Goal: Task Accomplishment & Management: Manage account settings

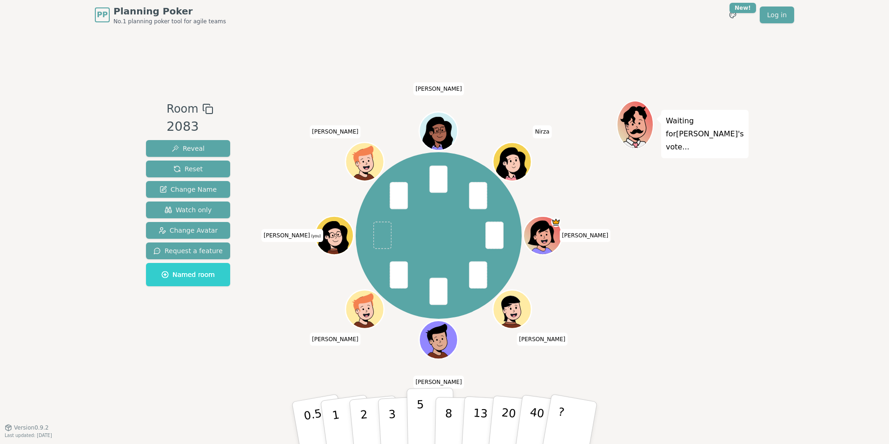
click at [424, 416] on button "5" at bounding box center [431, 422] width 48 height 71
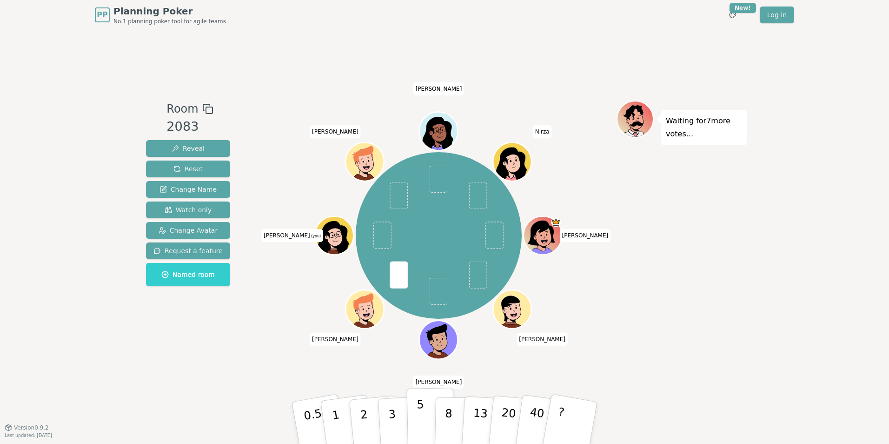
click at [419, 427] on p "5" at bounding box center [421, 423] width 8 height 50
click at [362, 415] on p "2" at bounding box center [365, 424] width 12 height 51
drag, startPoint x: 367, startPoint y: 421, endPoint x: 381, endPoint y: 411, distance: 16.9
click at [367, 421] on button "2" at bounding box center [375, 432] width 53 height 74
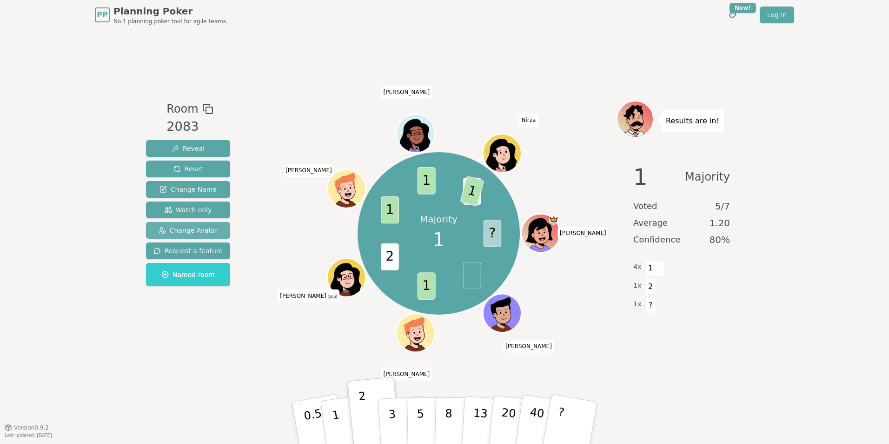
click at [201, 230] on span "Change Avatar" at bounding box center [189, 230] width 60 height 9
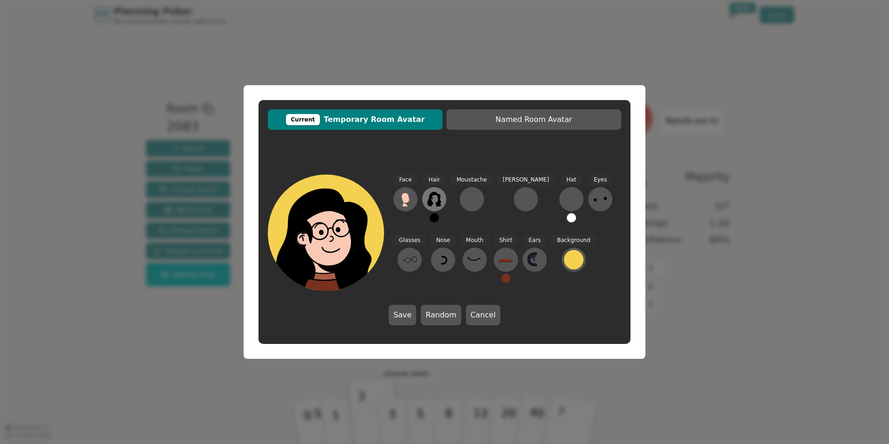
click at [435, 195] on icon at bounding box center [434, 199] width 15 height 15
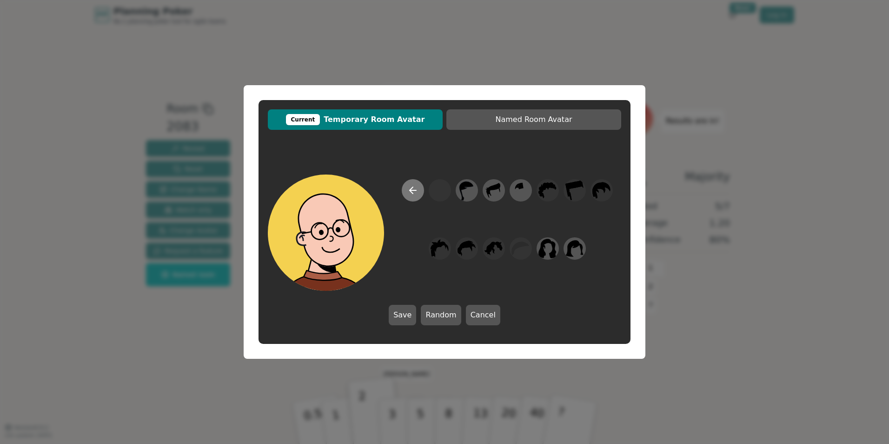
click at [412, 193] on icon at bounding box center [411, 190] width 3 height 7
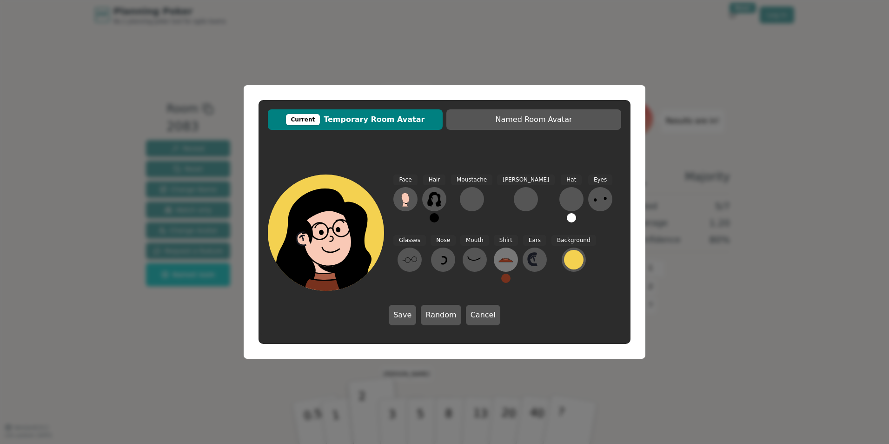
click at [502, 260] on icon at bounding box center [505, 259] width 7 height 2
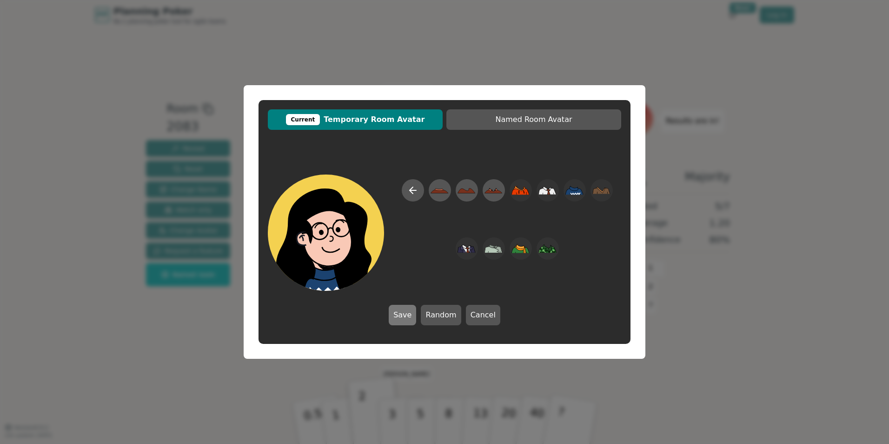
click at [404, 317] on button "Save" at bounding box center [402, 315] width 27 height 20
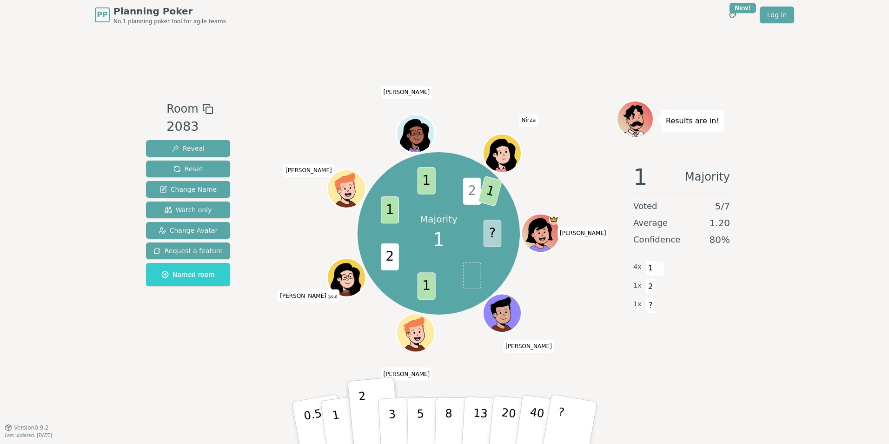
click at [344, 283] on icon at bounding box center [349, 283] width 19 height 7
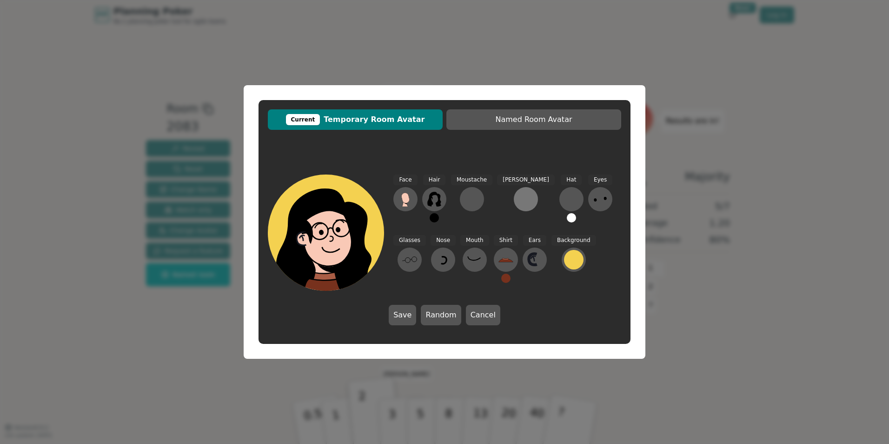
click at [519, 200] on div at bounding box center [526, 199] width 15 height 15
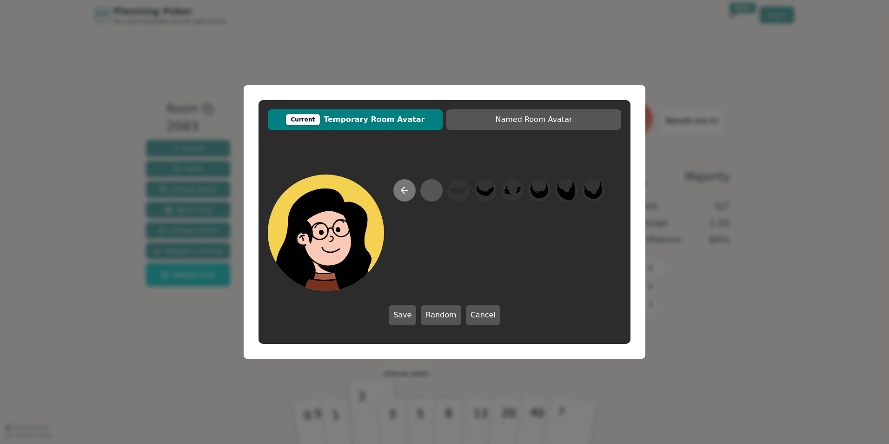
click at [405, 191] on icon at bounding box center [404, 190] width 11 height 11
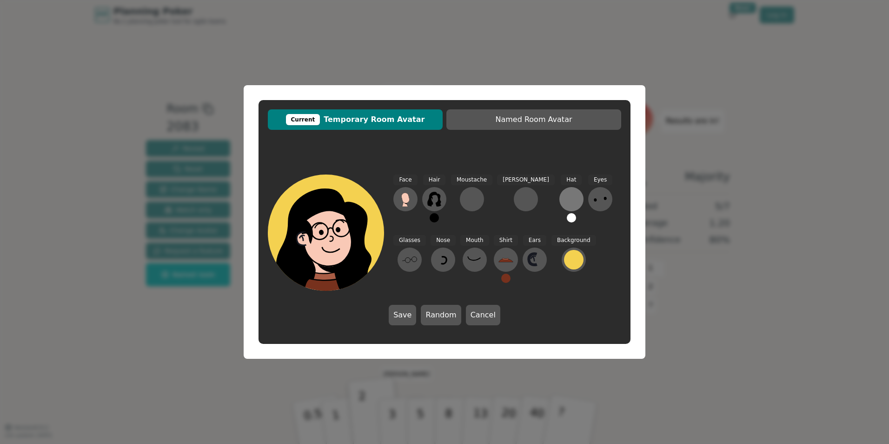
click at [564, 200] on div at bounding box center [571, 199] width 15 height 15
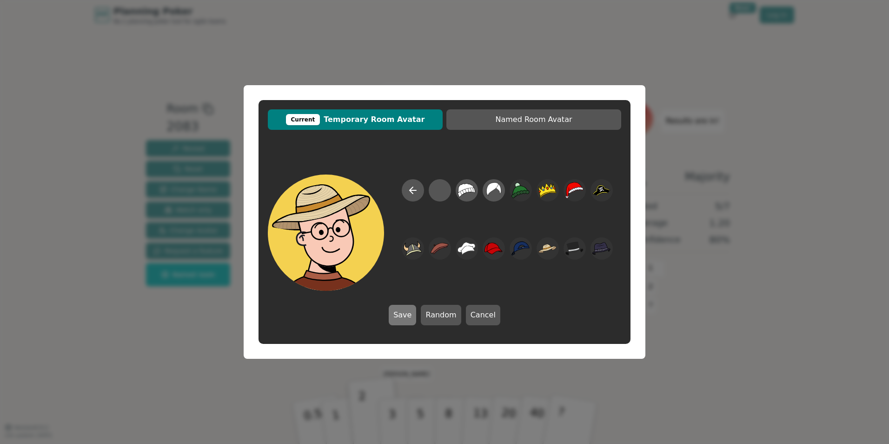
click at [403, 316] on button "Save" at bounding box center [402, 315] width 27 height 20
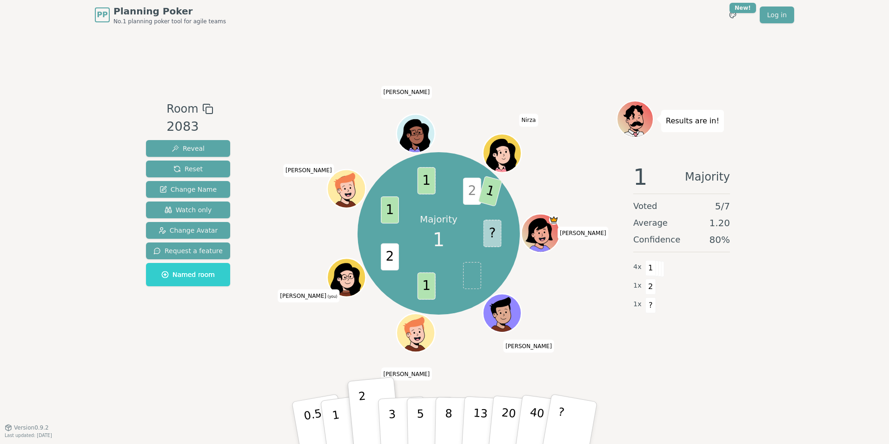
click at [347, 279] on icon at bounding box center [346, 276] width 37 height 7
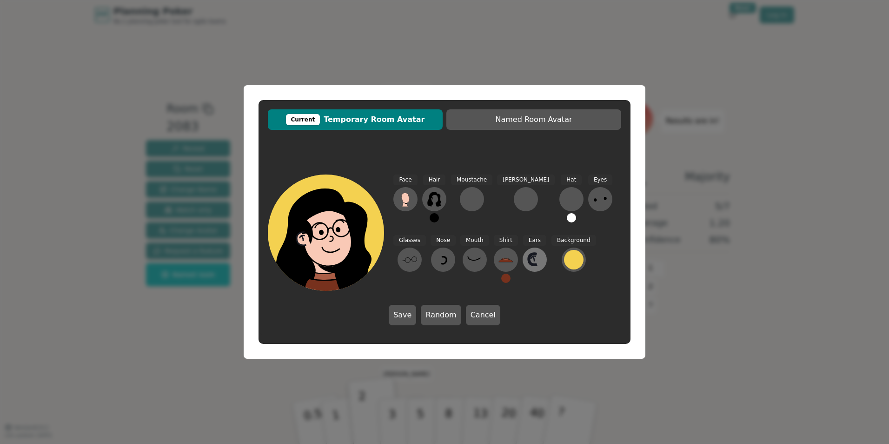
click at [533, 260] on icon at bounding box center [534, 258] width 2 height 5
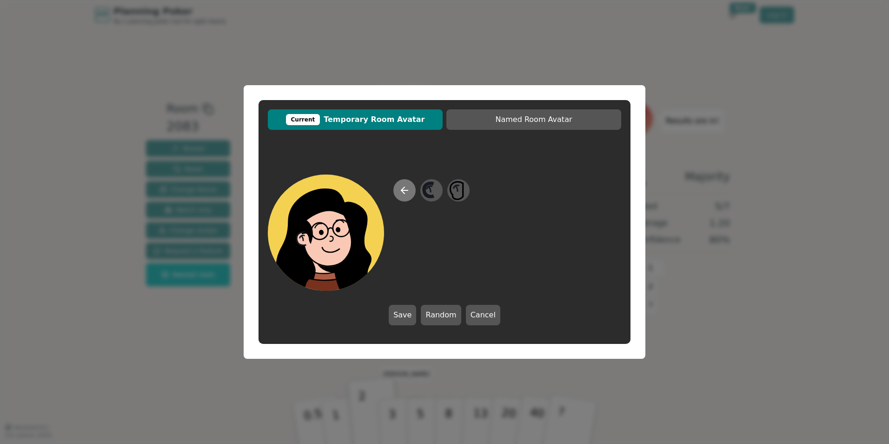
click at [401, 189] on icon at bounding box center [404, 190] width 11 height 11
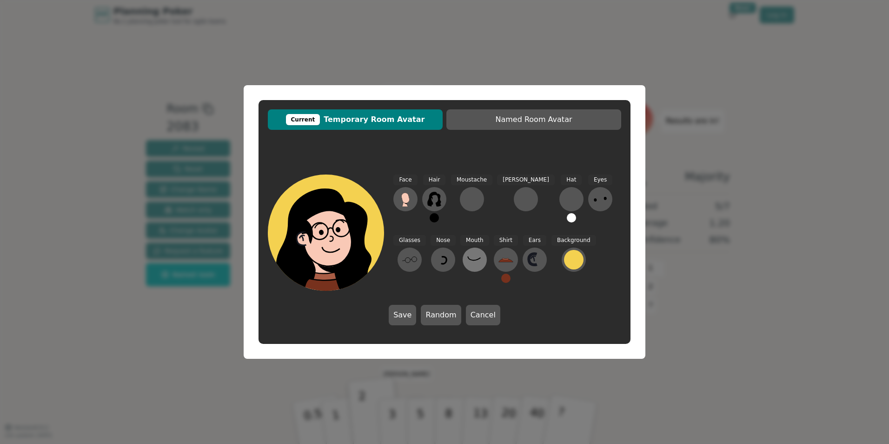
click at [467, 266] on icon at bounding box center [474, 259] width 15 height 15
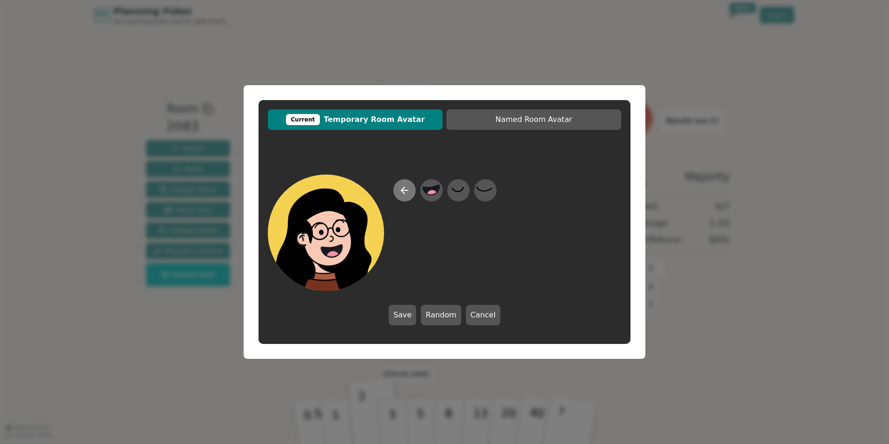
click at [400, 194] on icon at bounding box center [404, 190] width 11 height 11
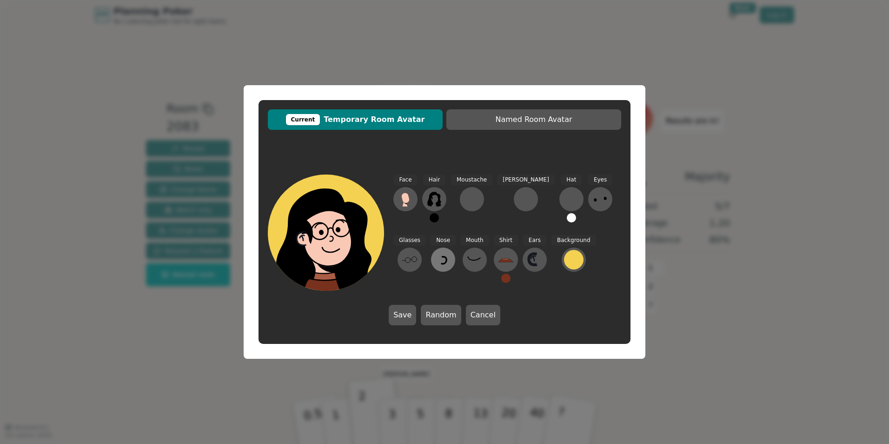
click at [436, 264] on icon at bounding box center [443, 259] width 15 height 15
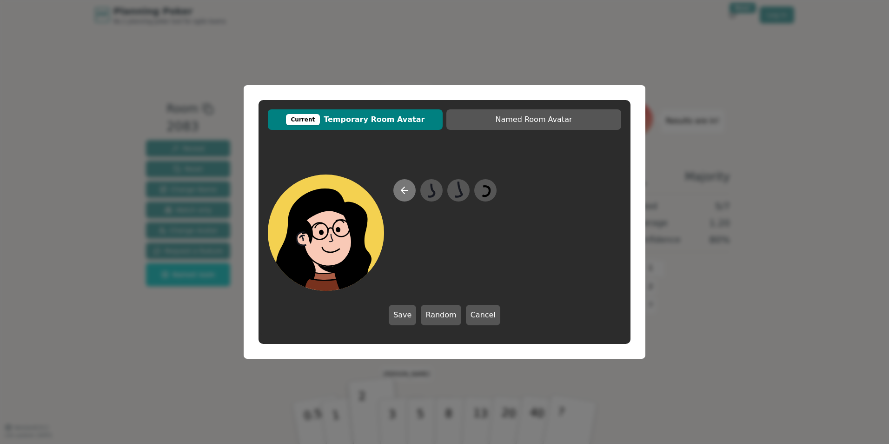
click at [406, 189] on icon at bounding box center [404, 190] width 11 height 11
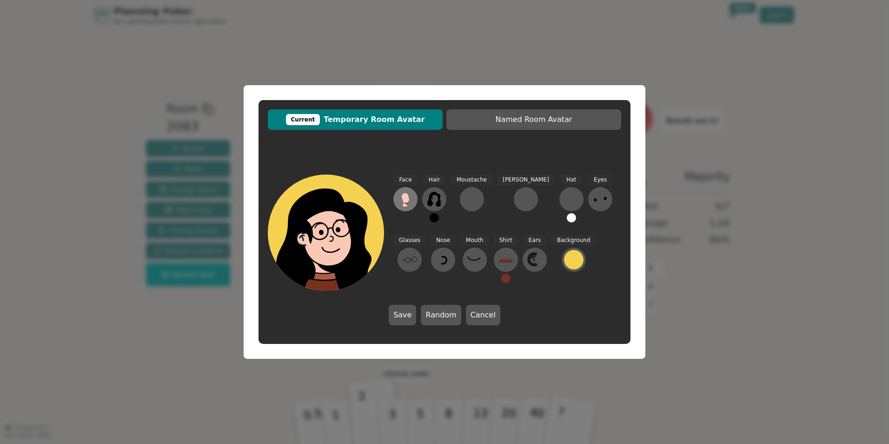
click at [408, 200] on icon at bounding box center [405, 198] width 8 height 10
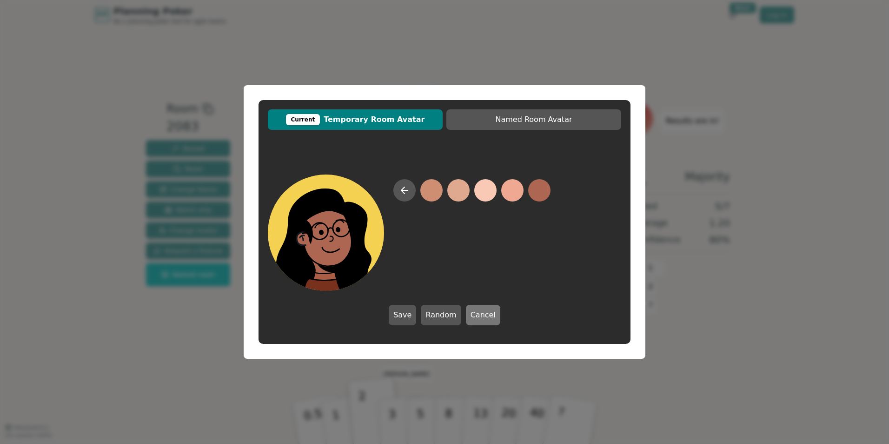
click at [488, 318] on button "Cancel" at bounding box center [483, 315] width 34 height 20
